Goal: Task Accomplishment & Management: Manage account settings

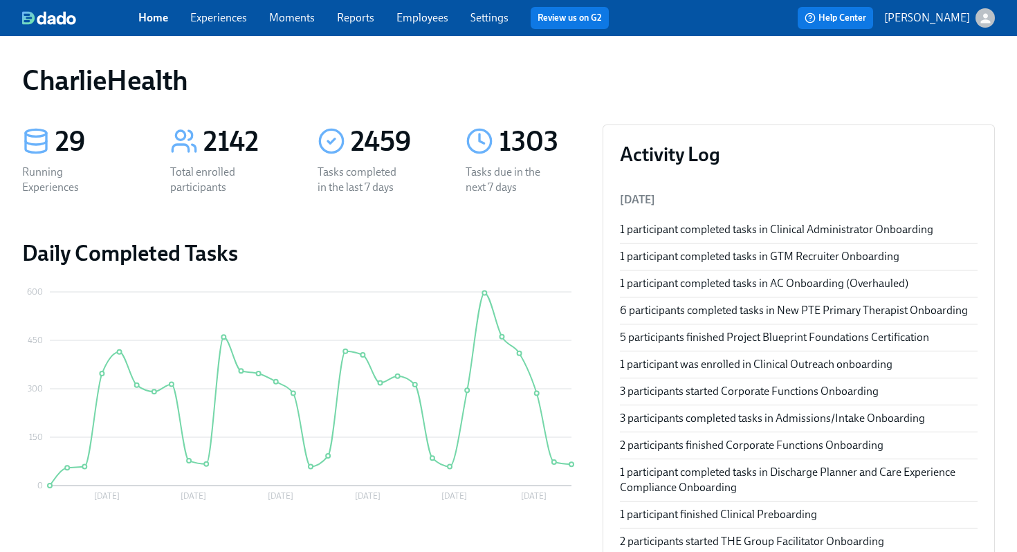
click at [402, 27] on div "Home Experiences Moments Reports Employees Settings Review us on G2" at bounding box center [378, 18] width 481 height 22
click at [408, 21] on link "Employees" at bounding box center [422, 17] width 52 height 13
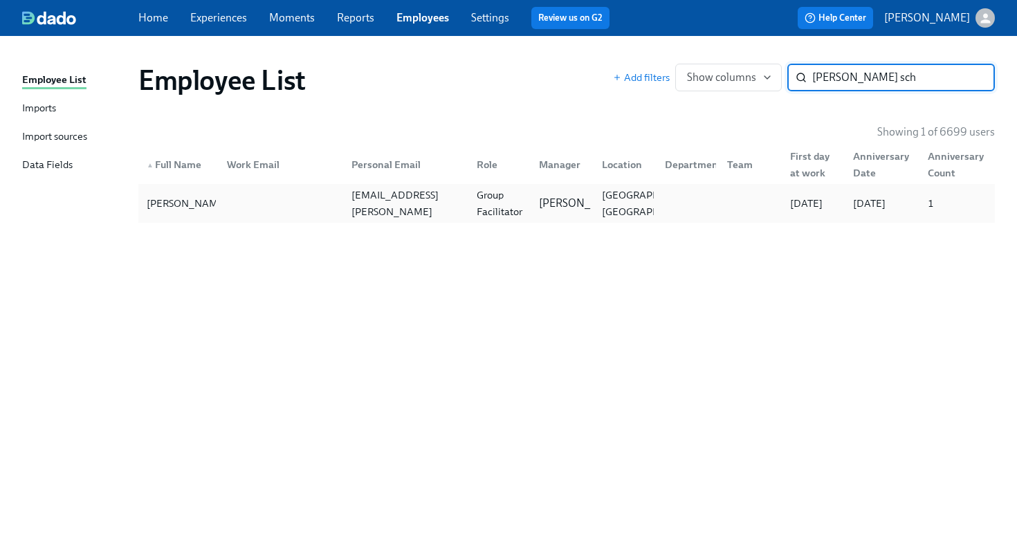
type input "madeline sch"
click at [696, 187] on div "Madeline Schmitt madeline.schmitt@mhcdt.com Group Facilitator Marlee Billingsle…" at bounding box center [566, 203] width 856 height 39
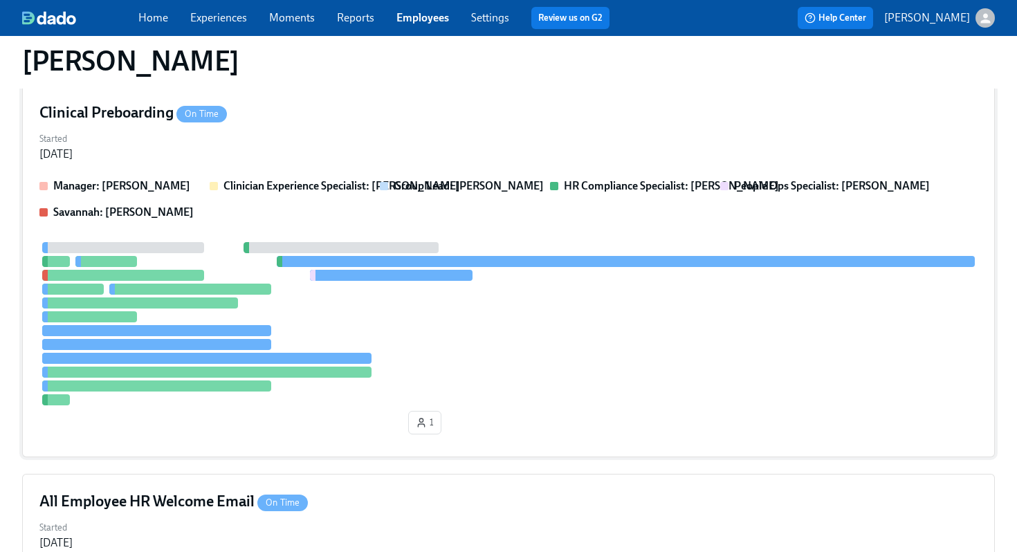
scroll to position [161, 0]
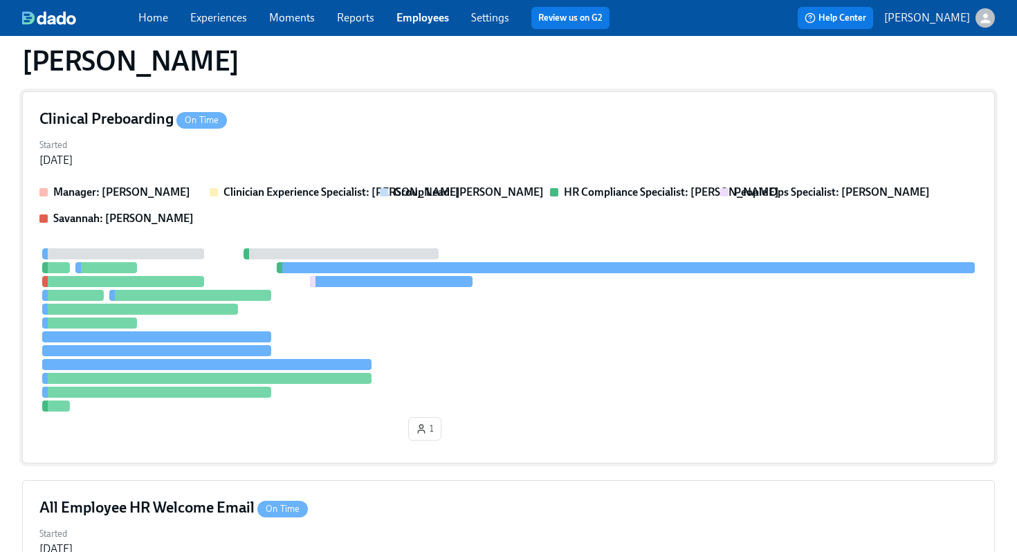
click at [561, 287] on div at bounding box center [508, 329] width 938 height 163
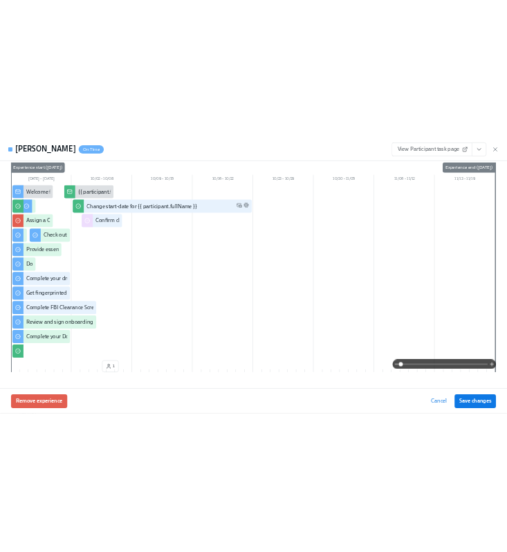
scroll to position [0, 0]
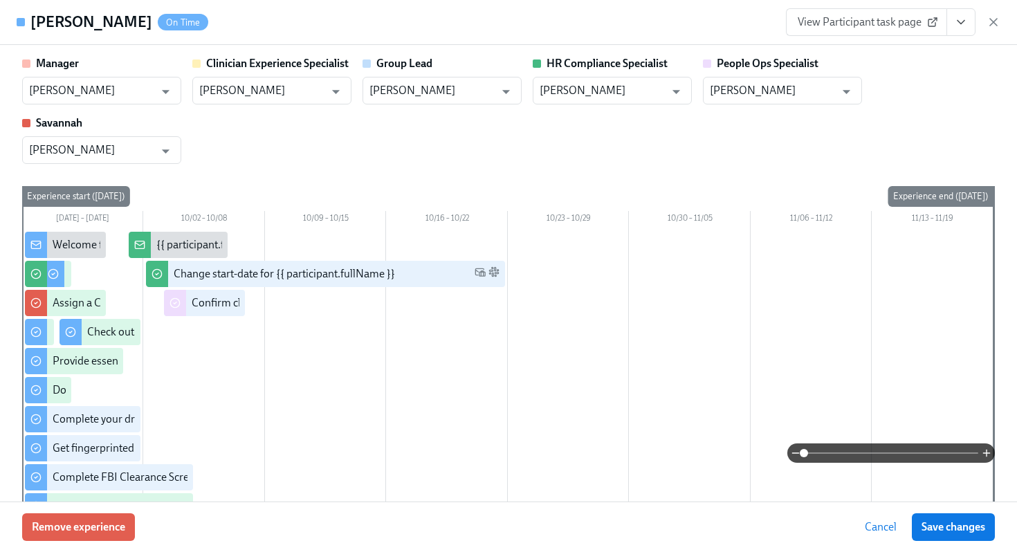
click at [513, 9] on div "Madeline Schmitt On Time View Participant task page" at bounding box center [508, 22] width 1017 height 45
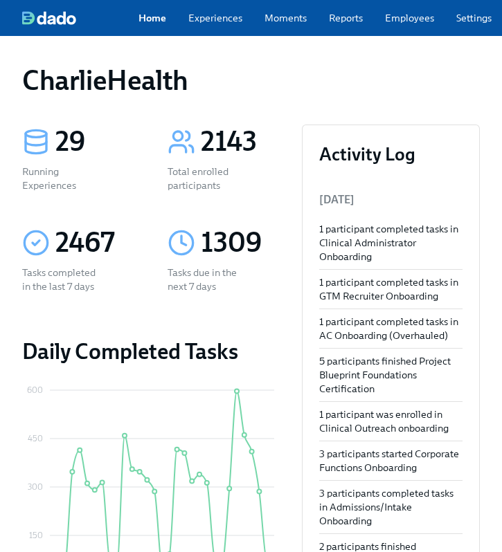
click at [403, 25] on link "Employees" at bounding box center [409, 18] width 49 height 14
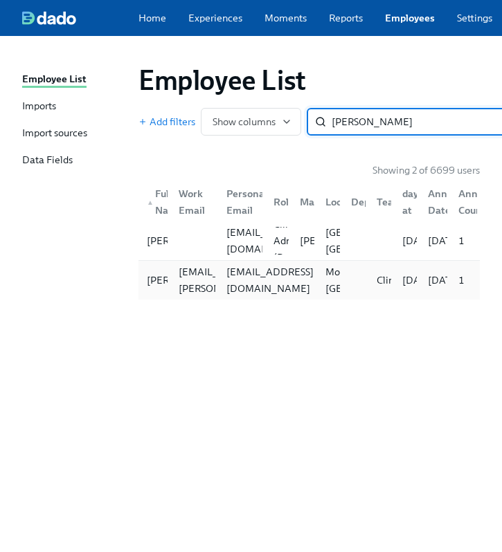
type input "nadia j"
click at [237, 282] on div "taylorjenkins309@gmail.com" at bounding box center [270, 280] width 98 height 33
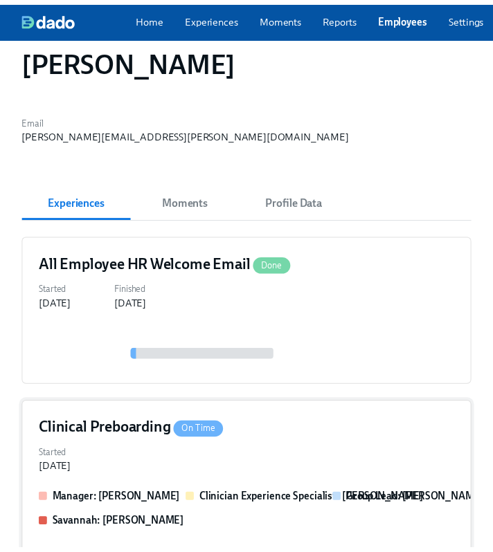
scroll to position [87, 0]
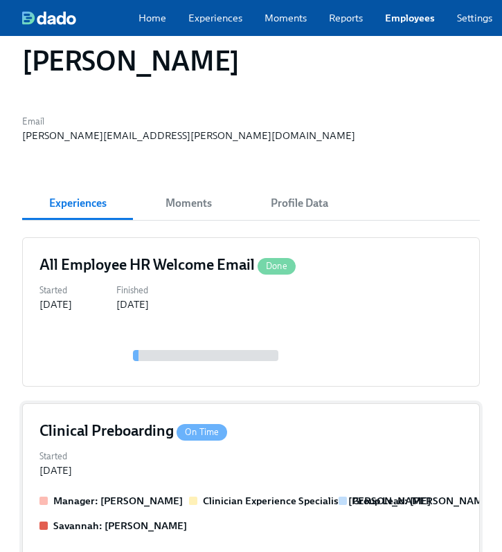
click at [236, 432] on div "Clinical Preboarding On Time" at bounding box center [250, 431] width 423 height 21
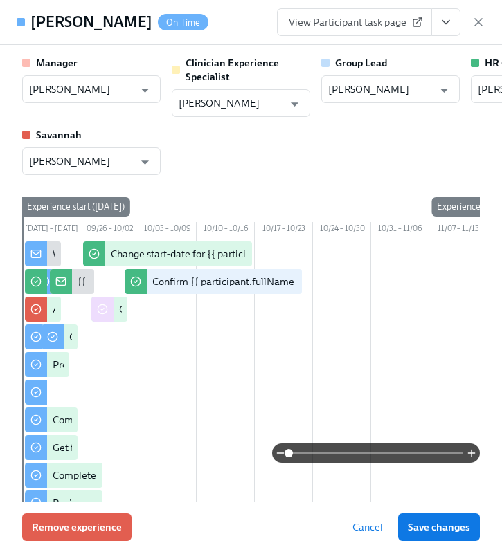
click at [457, 21] on button "View task page" at bounding box center [445, 22] width 29 height 28
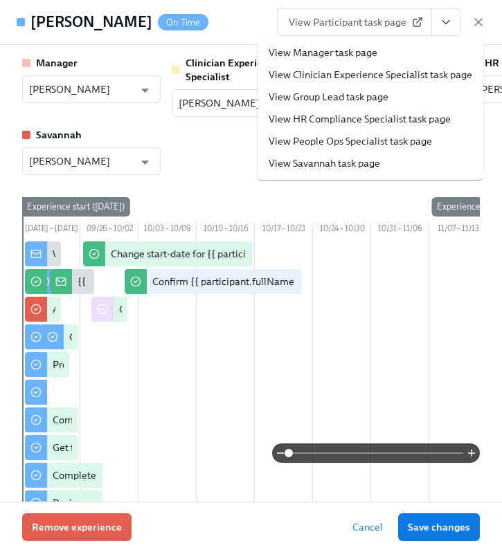
click at [375, 118] on link "View HR Compliance Specialist task page" at bounding box center [359, 119] width 182 height 14
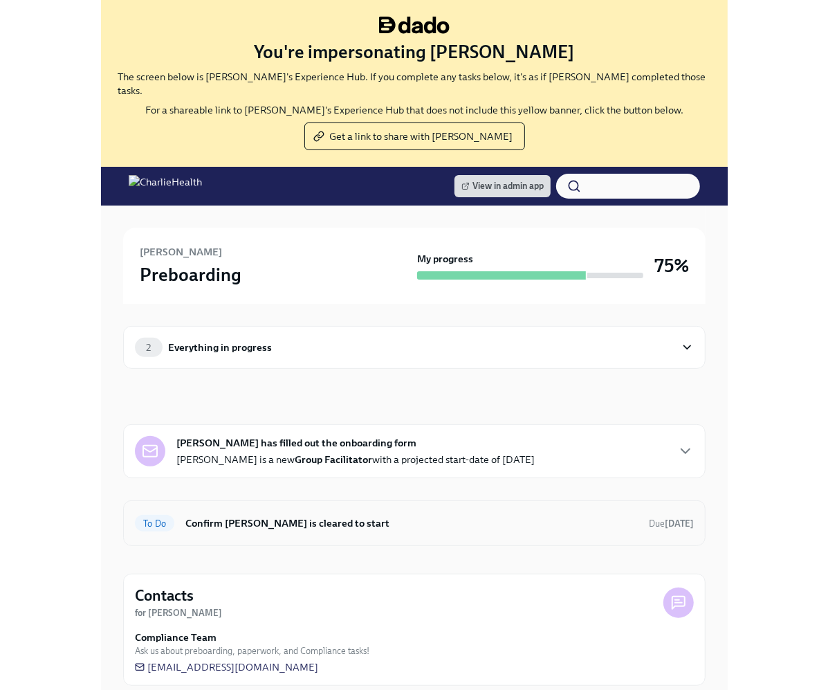
scroll to position [1, 0]
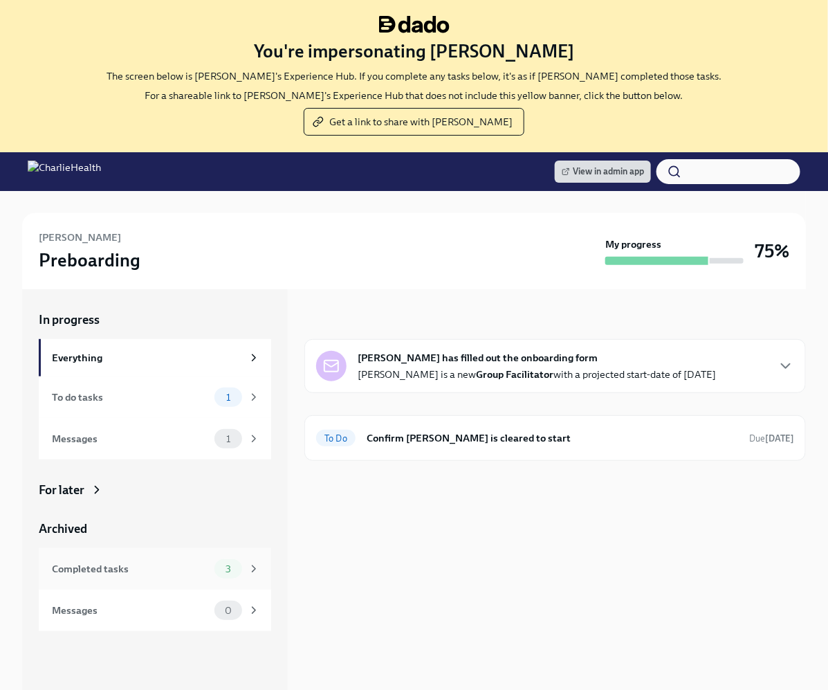
click at [149, 564] on div "Completed tasks" at bounding box center [130, 568] width 157 height 15
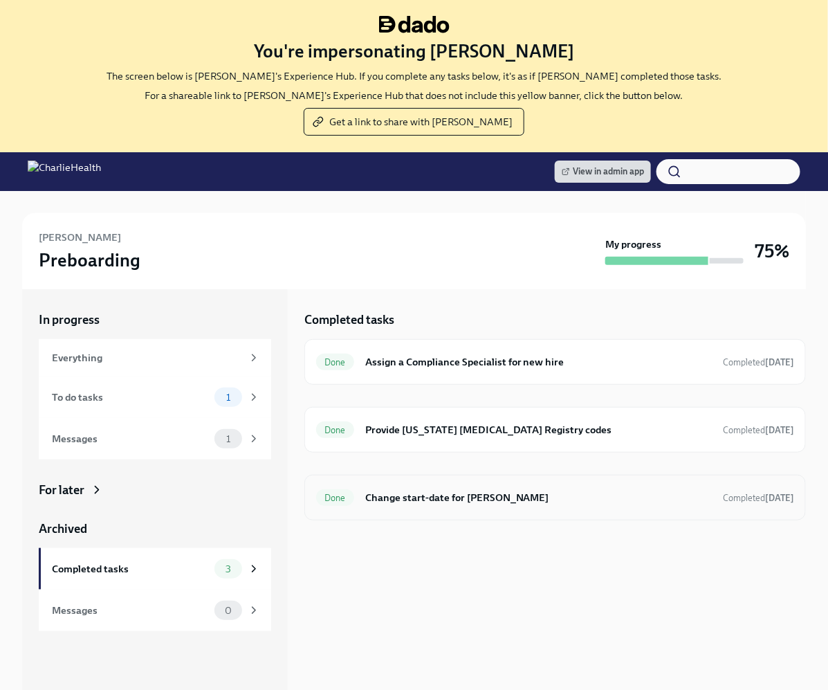
click at [450, 493] on h6 "Change start-date for [PERSON_NAME]" at bounding box center [538, 497] width 347 height 15
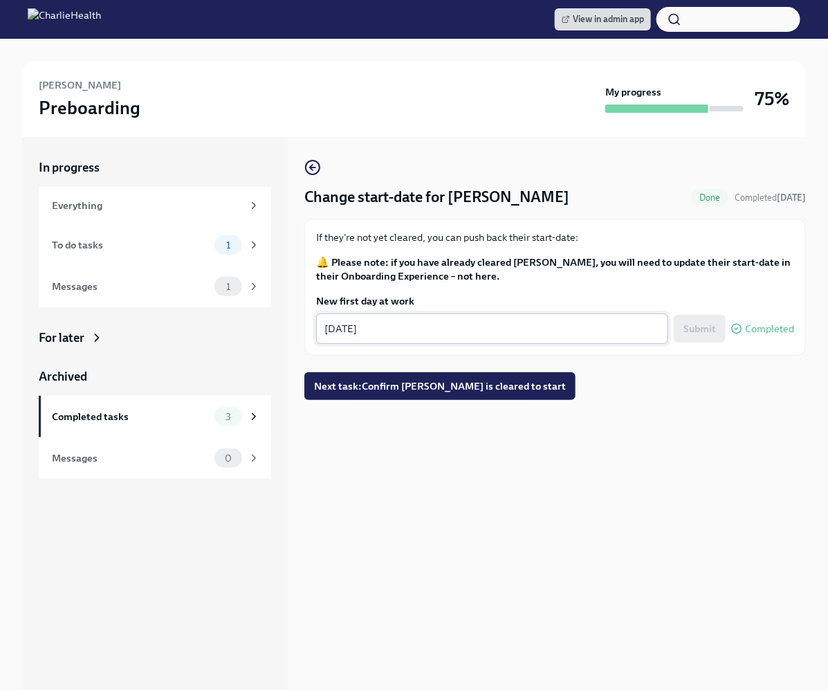
click at [352, 327] on textarea "[DATE]" at bounding box center [491, 328] width 335 height 17
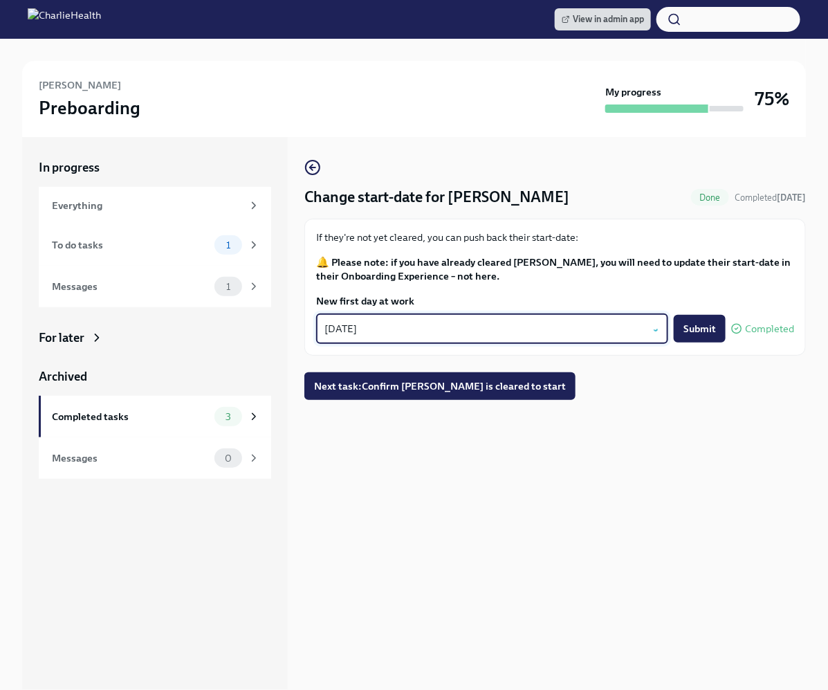
type textarea "[DATE]"
click at [626, 533] on div "Change start-date for [PERSON_NAME] Done Completed [DATE] If they're not yet cl…" at bounding box center [555, 413] width 502 height 553
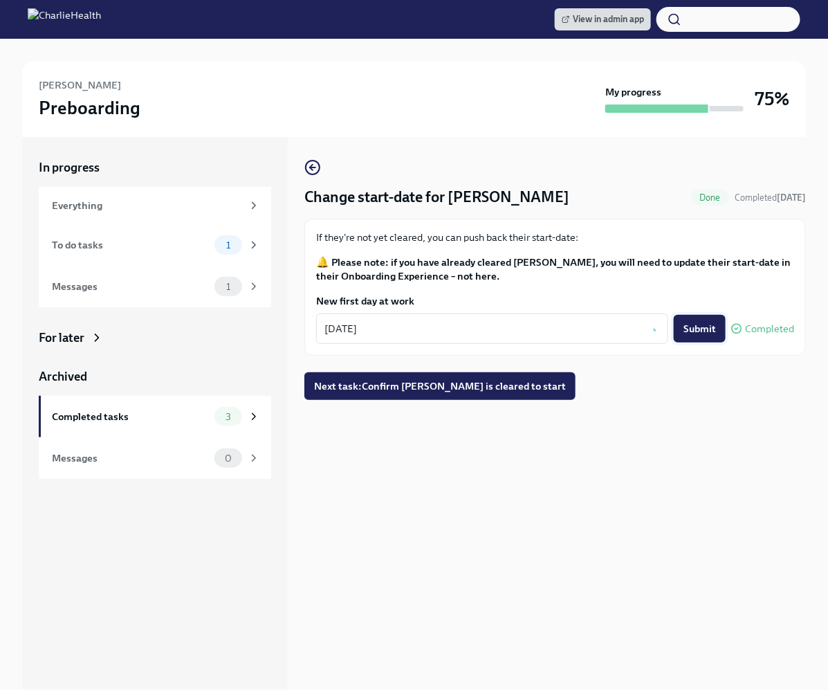
click at [626, 319] on button "Submit" at bounding box center [700, 329] width 52 height 28
